Goal: Check status: Check status

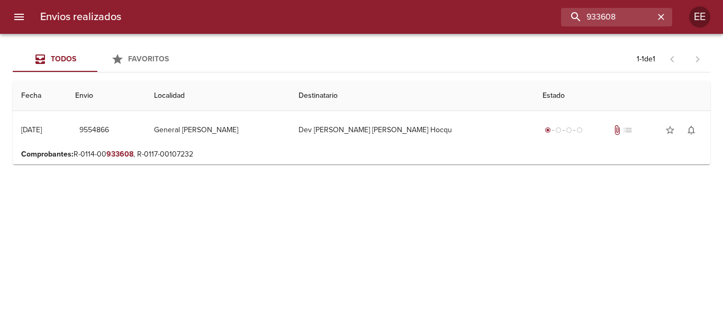
click at [338, 6] on div "Envios realizados 933608 EE" at bounding box center [361, 17] width 723 height 34
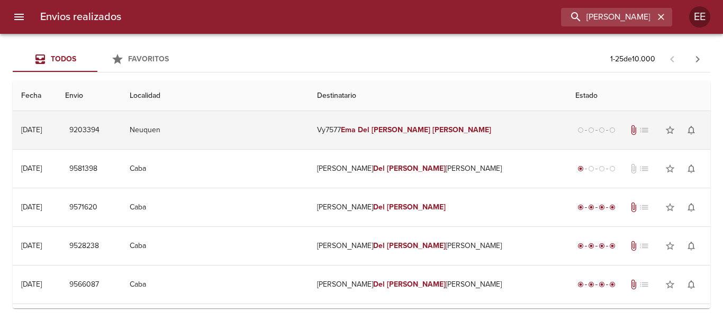
click at [373, 144] on td "Vy7577 [PERSON_NAME]" at bounding box center [438, 130] width 258 height 38
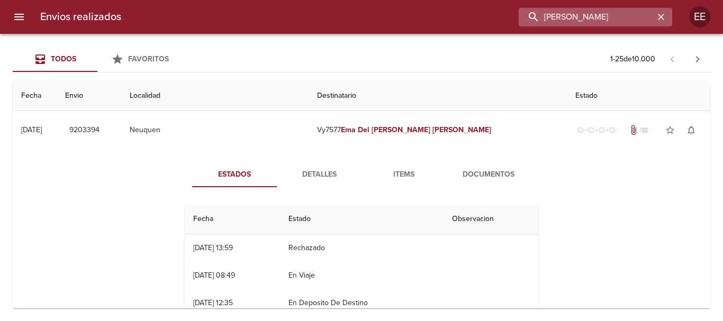
click at [604, 15] on input "[PERSON_NAME]" at bounding box center [587, 17] width 136 height 19
drag, startPoint x: 645, startPoint y: 16, endPoint x: 371, endPoint y: 16, distance: 273.7
click at [371, 16] on div "[PERSON_NAME]" at bounding box center [401, 17] width 543 height 19
paste input "VA0755 [PERSON_NAME] ML"
type input "[PERSON_NAME] ML"
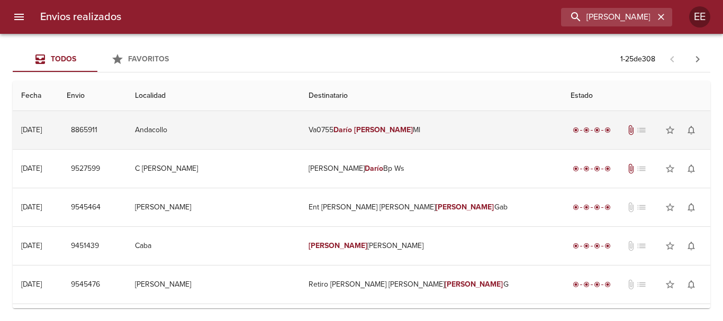
click at [352, 131] on em "Darío" at bounding box center [343, 129] width 19 height 9
